Goal: Information Seeking & Learning: Compare options

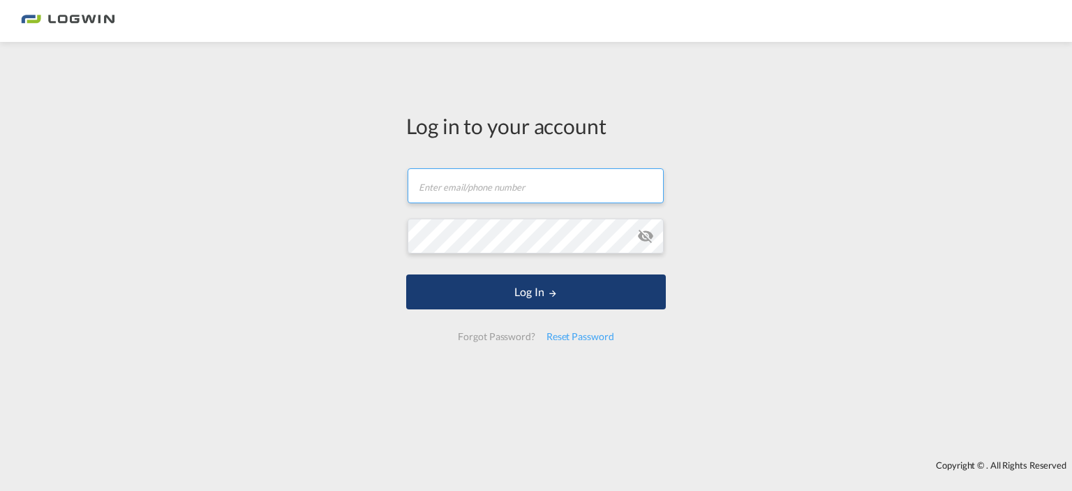
type input "[PERSON_NAME][EMAIL_ADDRESS][DOMAIN_NAME]"
click at [528, 288] on button "Log In" at bounding box center [536, 291] width 260 height 35
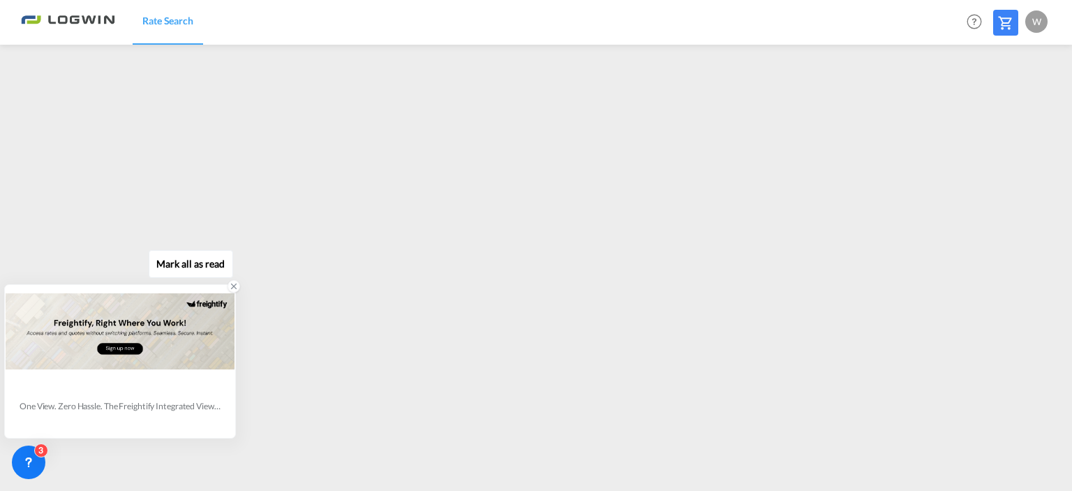
click at [235, 287] on icon at bounding box center [234, 286] width 5 height 5
